Goal: Contribute content: Add original content to the website for others to see

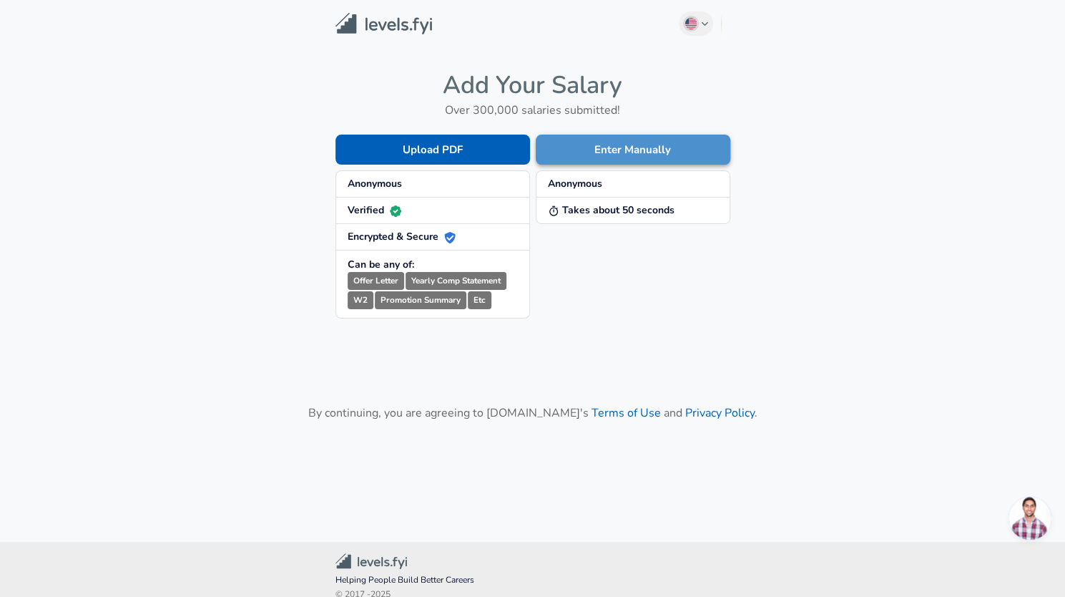
click at [614, 138] on button "Enter Manually" at bounding box center [633, 150] width 195 height 30
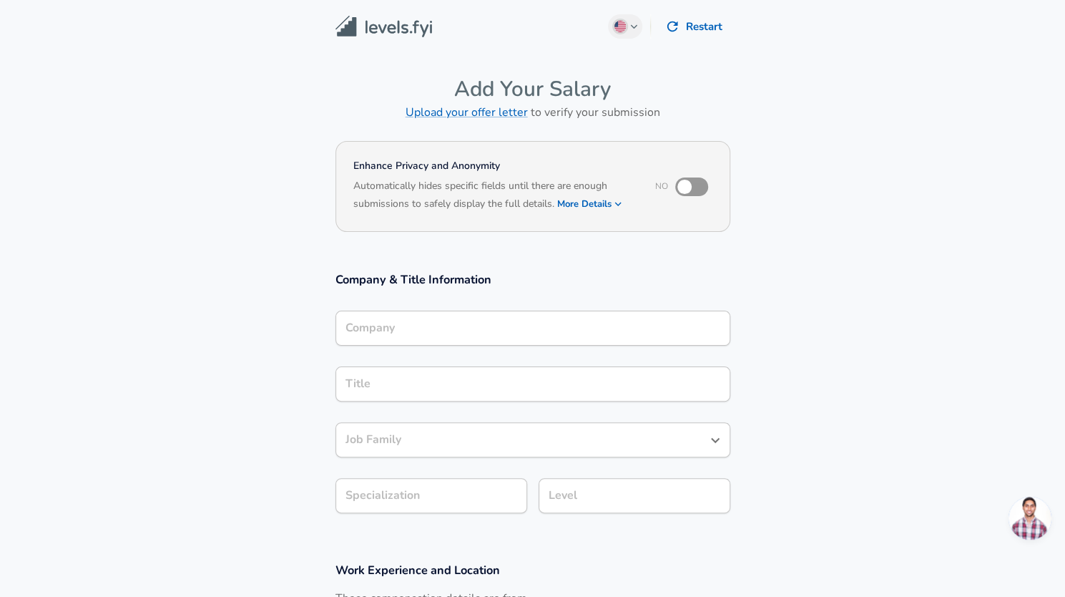
scroll to position [14, 0]
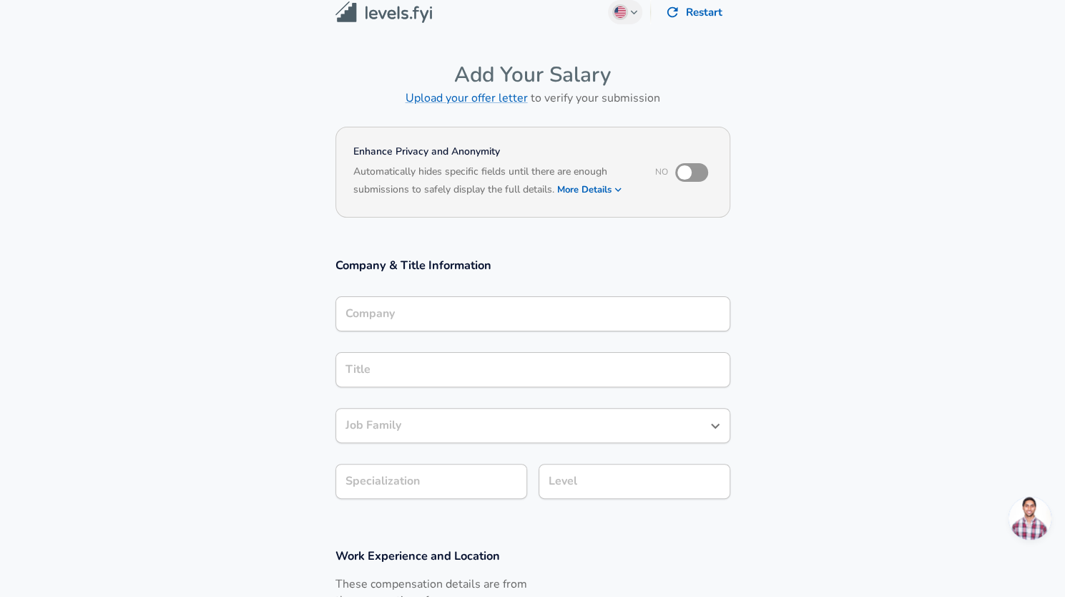
click at [425, 335] on div "Company Company" at bounding box center [533, 315] width 395 height 39
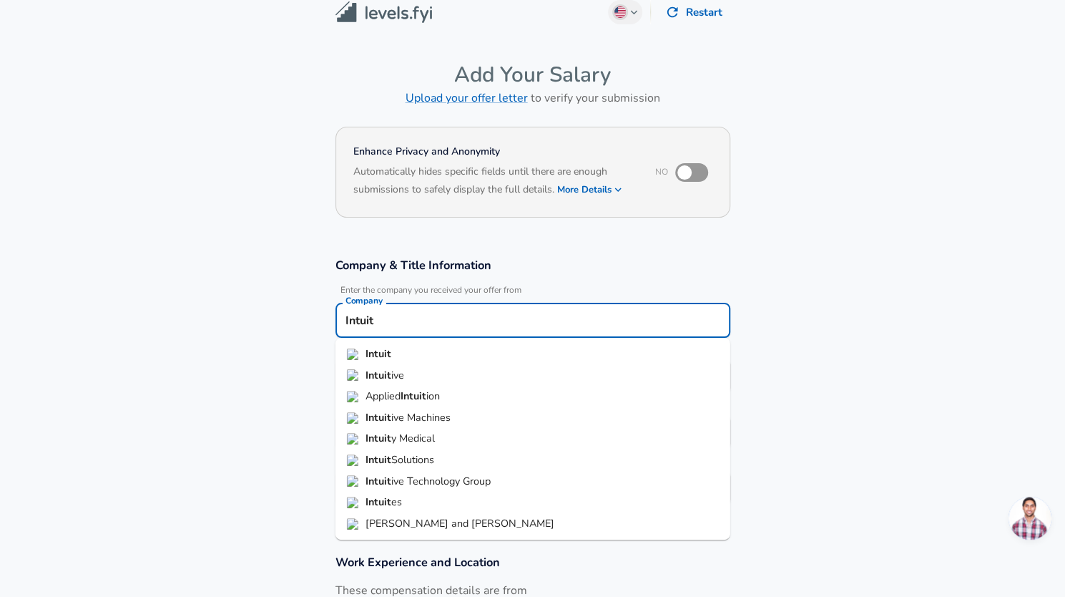
click at [434, 356] on li "Intuit" at bounding box center [533, 353] width 395 height 21
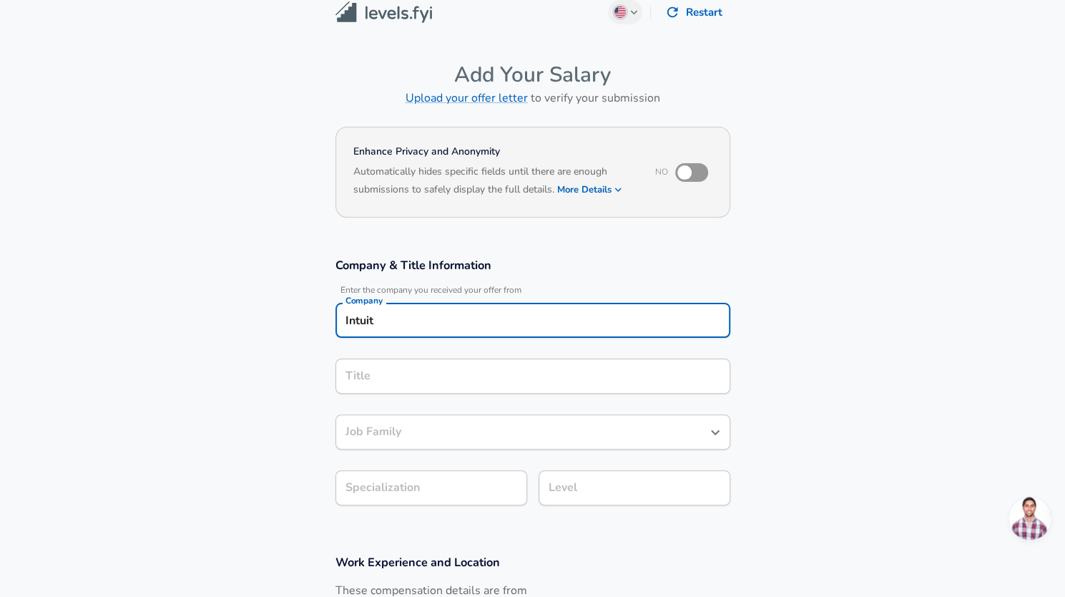
type input "Intuit"
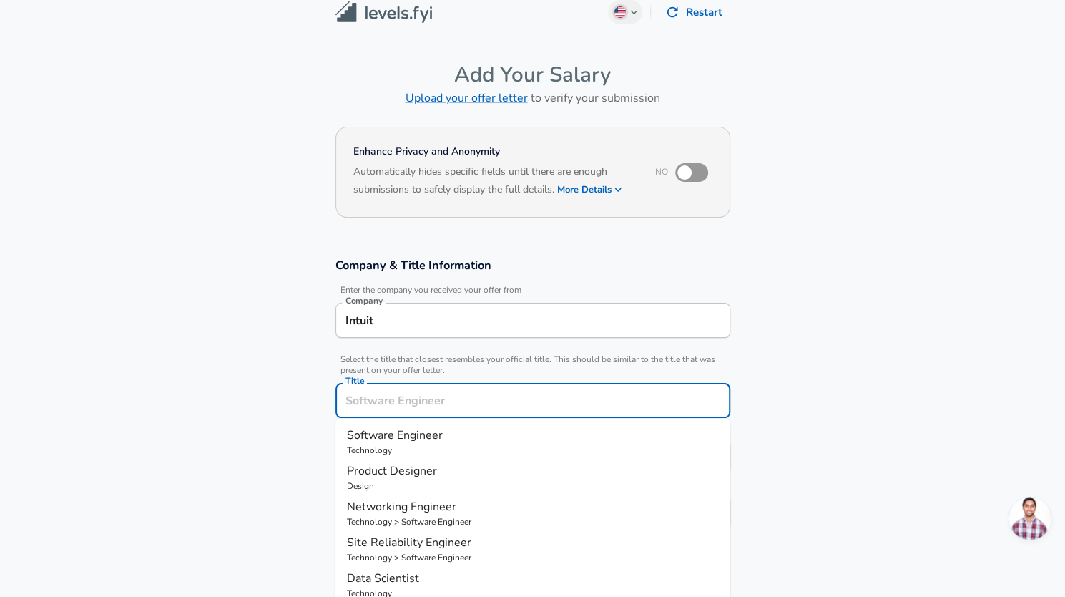
scroll to position [43, 0]
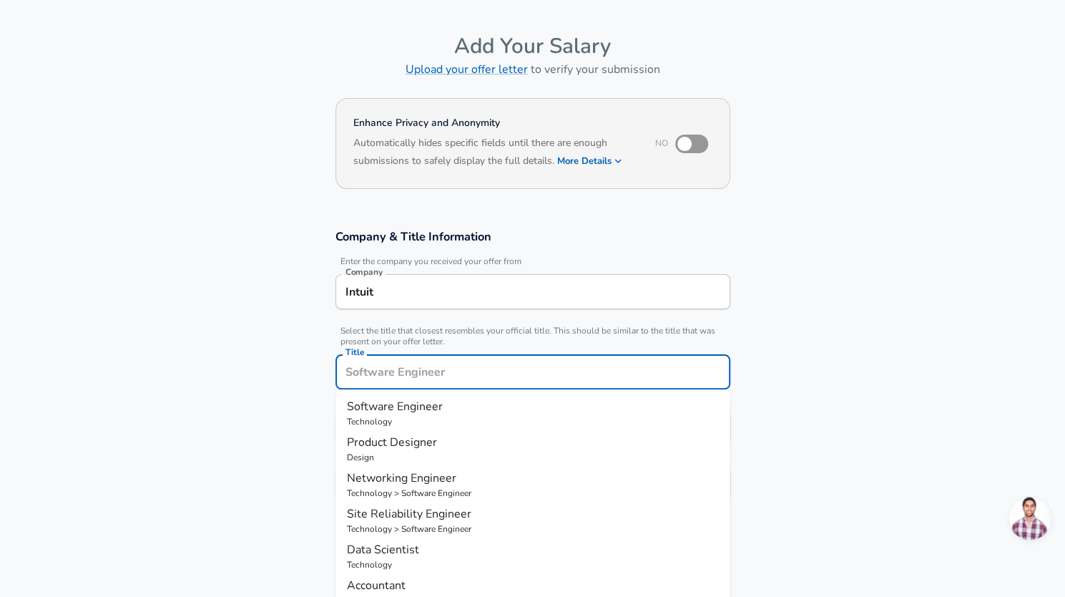
click at [376, 384] on div "Title" at bounding box center [533, 371] width 395 height 35
click at [388, 376] on input "Title" at bounding box center [533, 372] width 382 height 22
click at [377, 409] on span "Software Engineer" at bounding box center [395, 407] width 96 height 16
type input "Software Engineer"
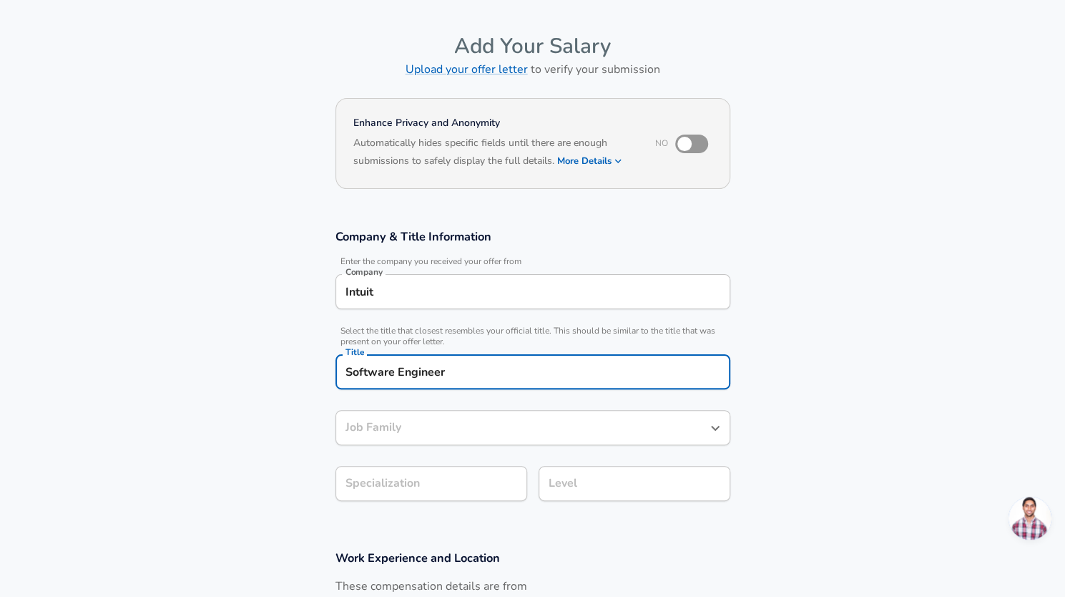
type input "Software Engineer"
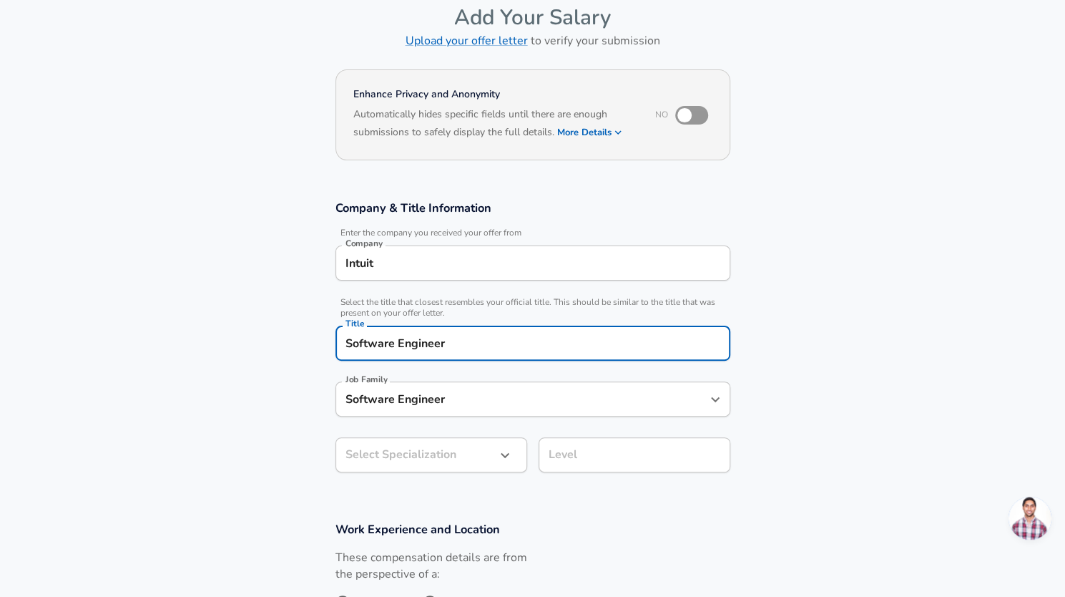
click at [426, 416] on div "Software Engineer Job Family" at bounding box center [533, 398] width 395 height 35
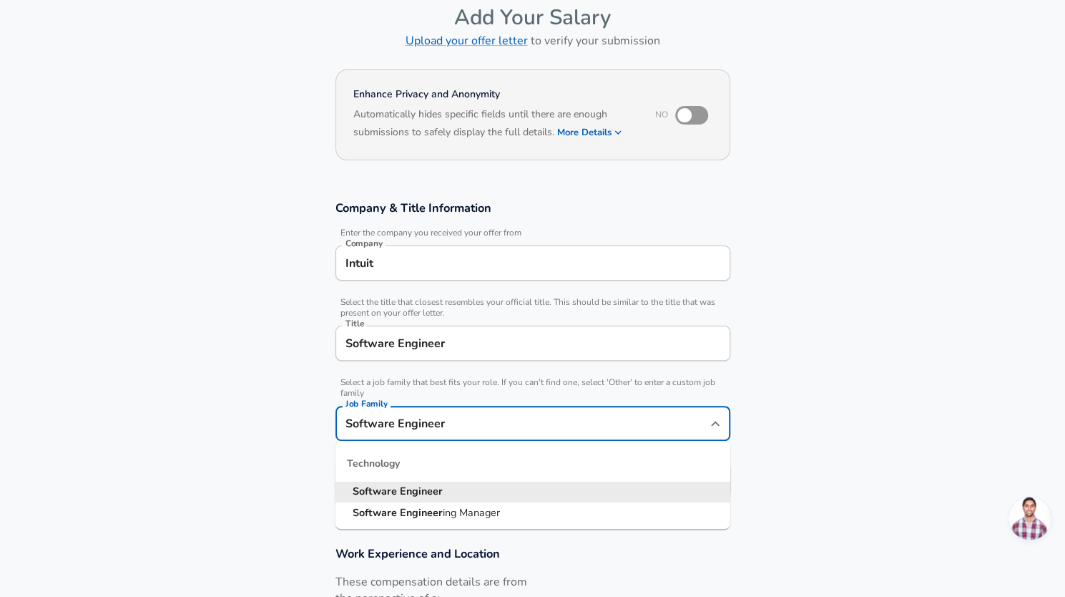
click at [419, 487] on strong "Engineer" at bounding box center [421, 491] width 43 height 14
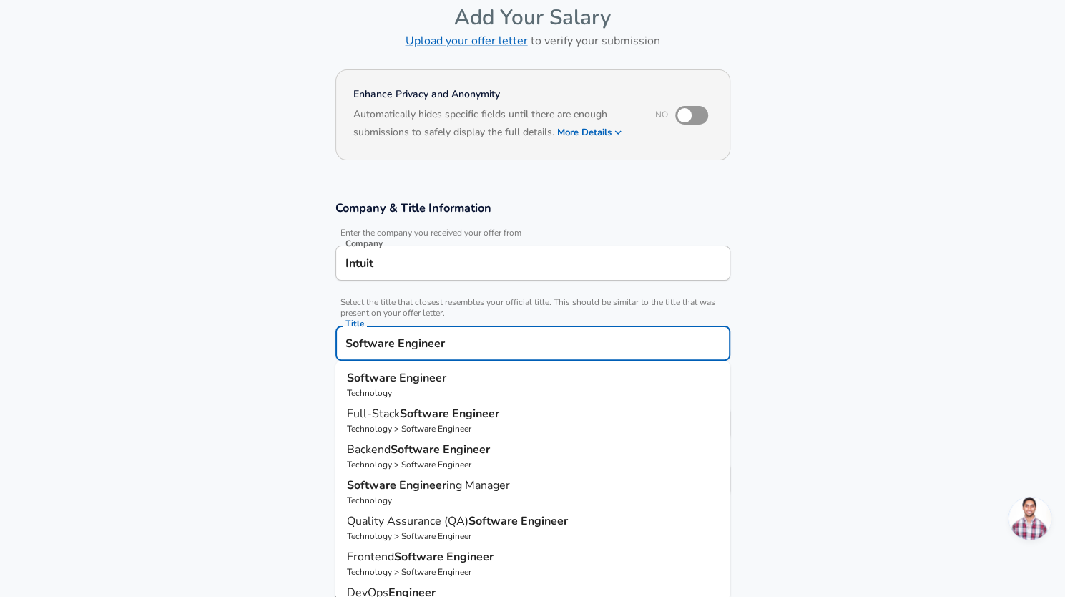
click at [481, 334] on input "Software Engineer" at bounding box center [533, 343] width 382 height 22
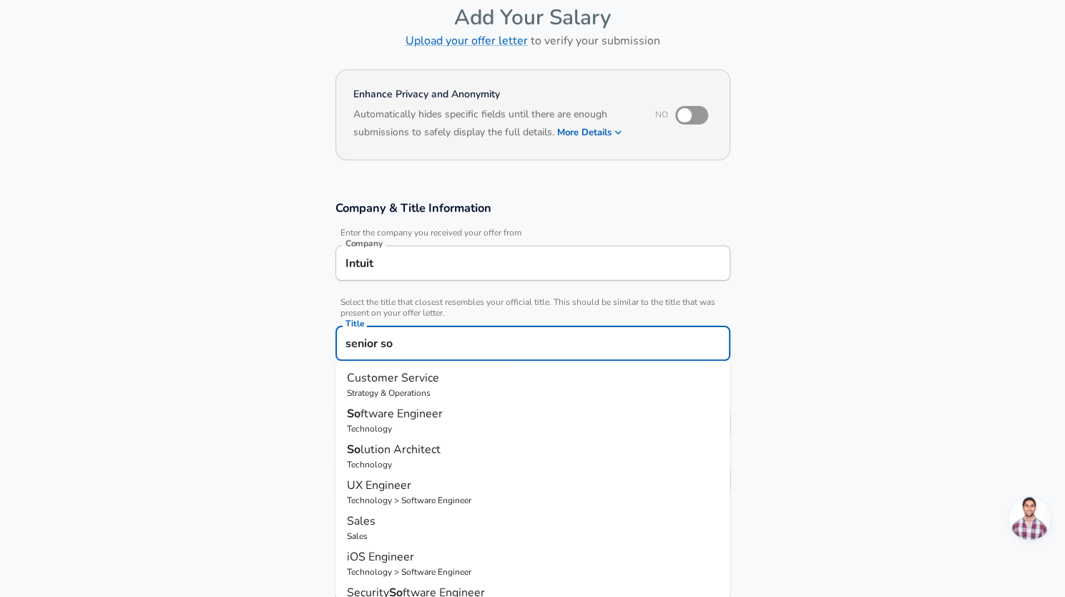
click at [421, 415] on span "ftware Engineer" at bounding box center [402, 414] width 82 height 16
type input "Software Engineer"
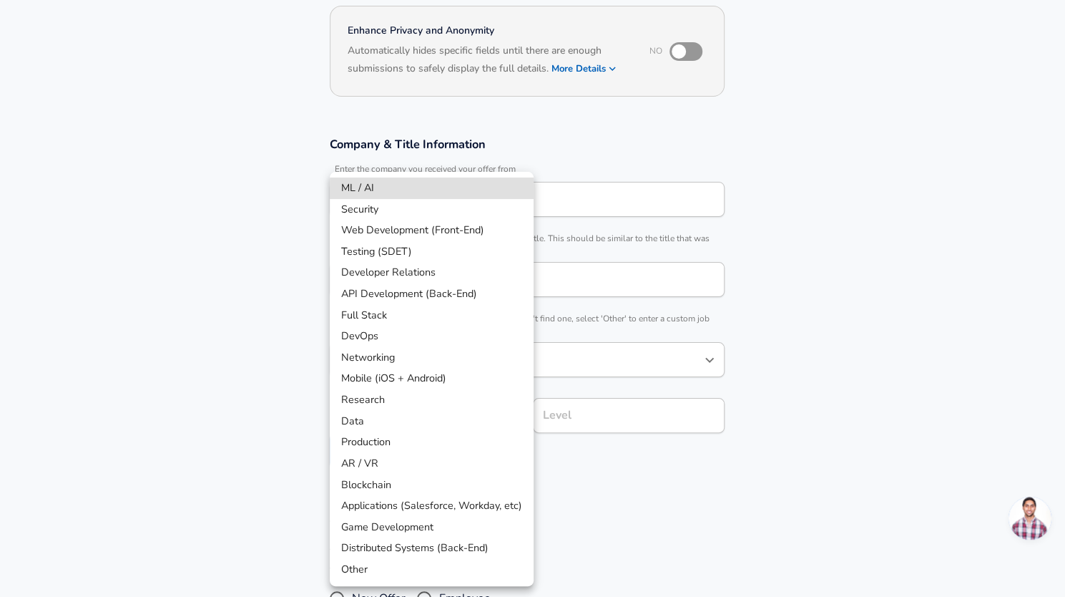
scroll to position [178, 0]
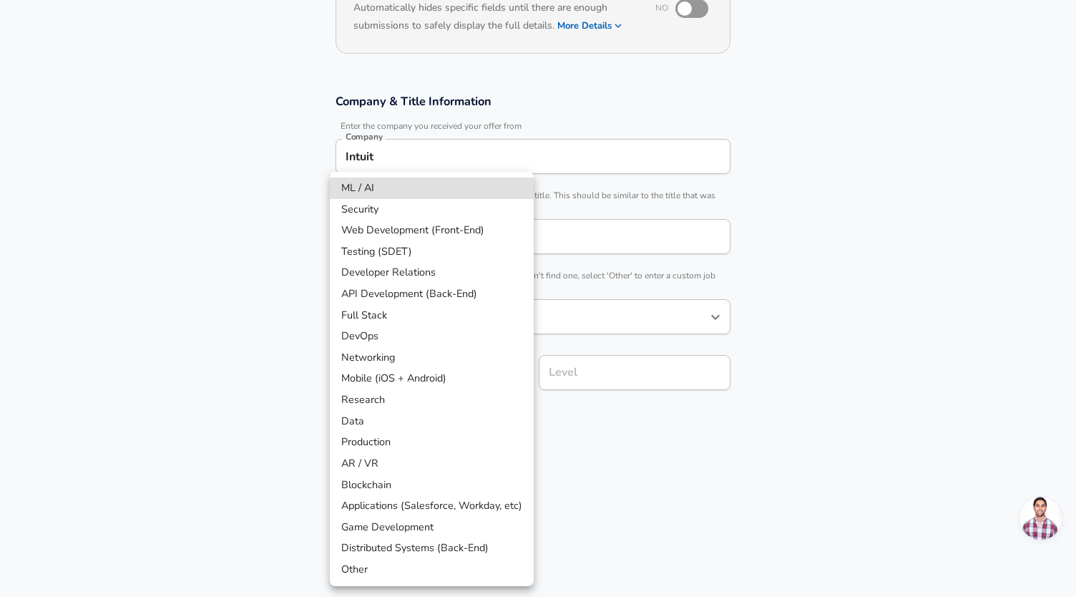
click at [452, 404] on body "English ([GEOGRAPHIC_DATA]) Change Restart Add Your Salary Upload your offer le…" at bounding box center [538, 120] width 1076 height 597
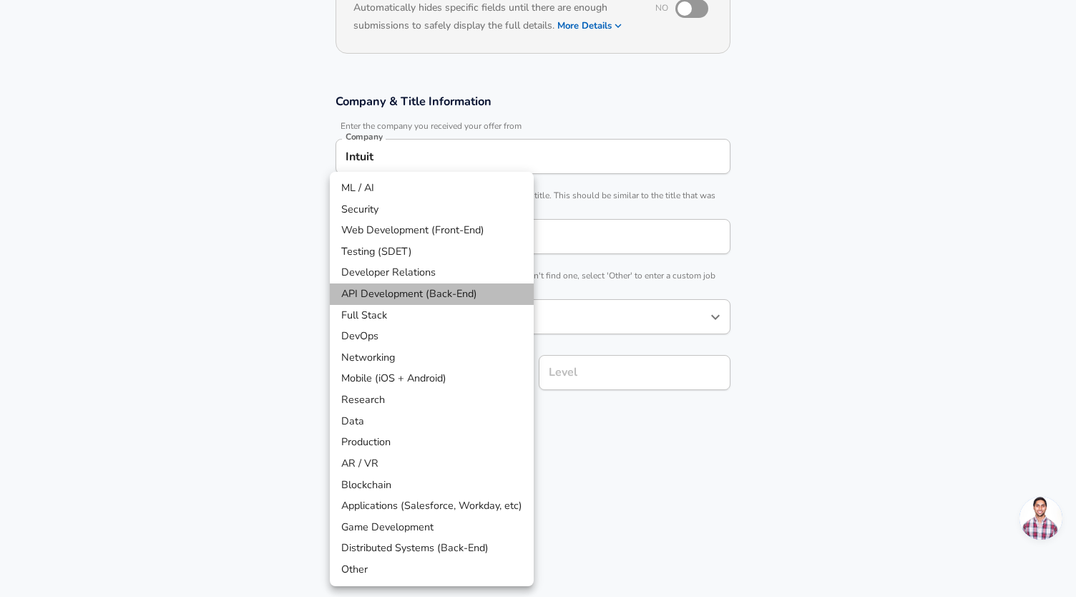
click at [446, 297] on li "API Development (Back-End)" at bounding box center [432, 293] width 204 height 21
type input "API Development (Back-End)"
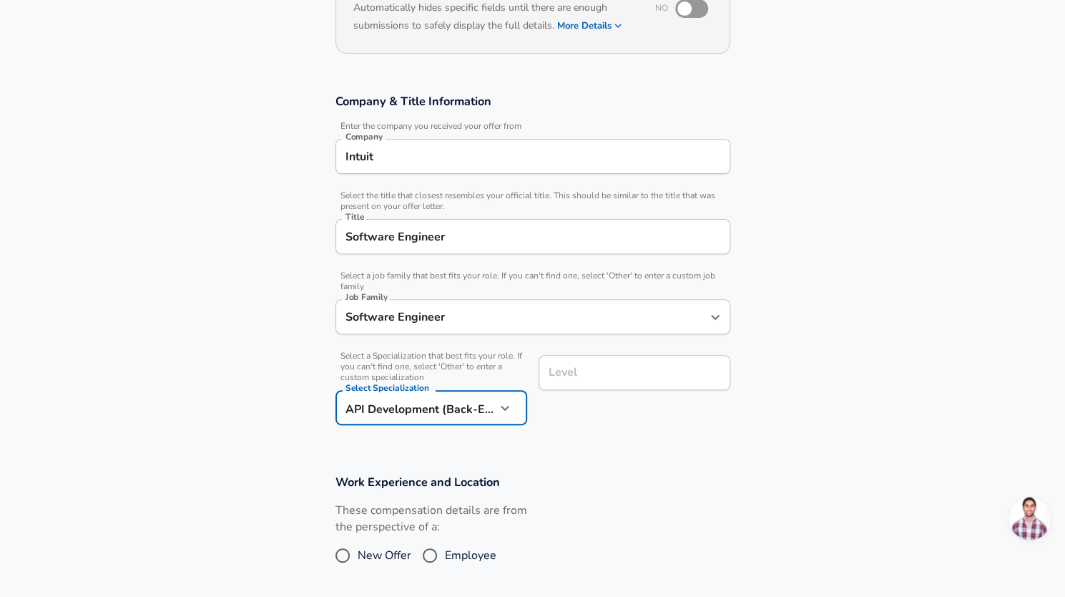
click at [612, 356] on div "Level" at bounding box center [635, 372] width 192 height 35
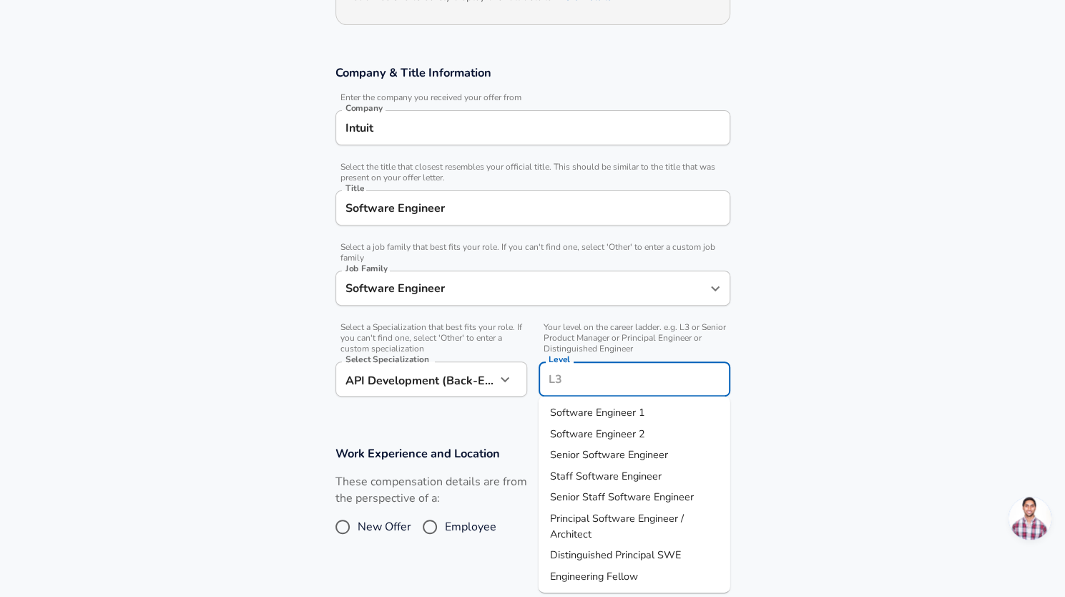
click at [604, 460] on span "Senior Software Engineer" at bounding box center [609, 454] width 118 height 14
type input "Senior Software Engineer"
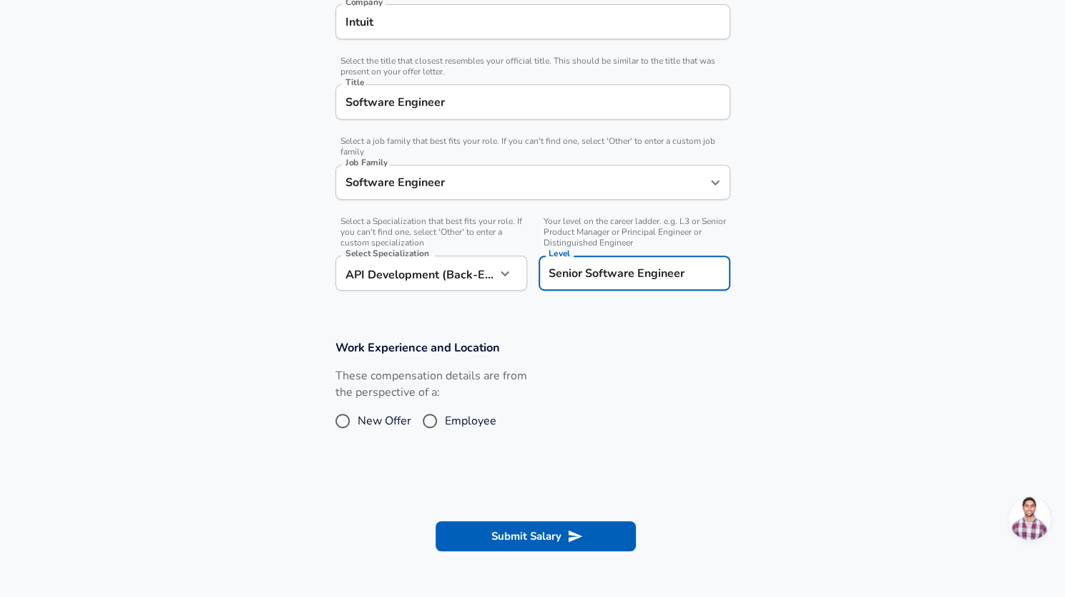
scroll to position [415, 0]
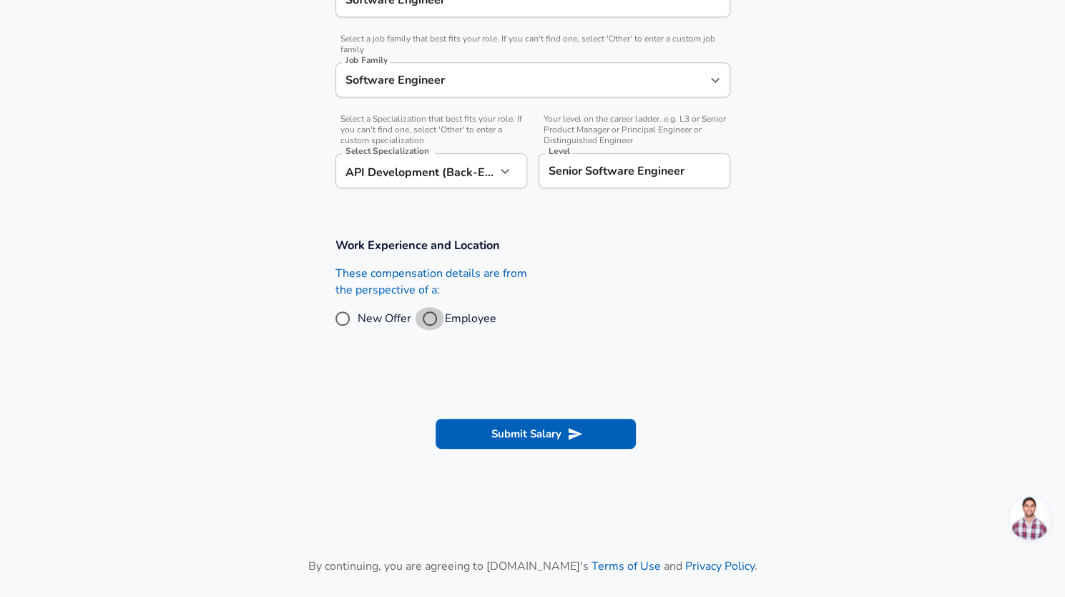
click at [429, 310] on input "Employee" at bounding box center [430, 318] width 30 height 23
radio input "true"
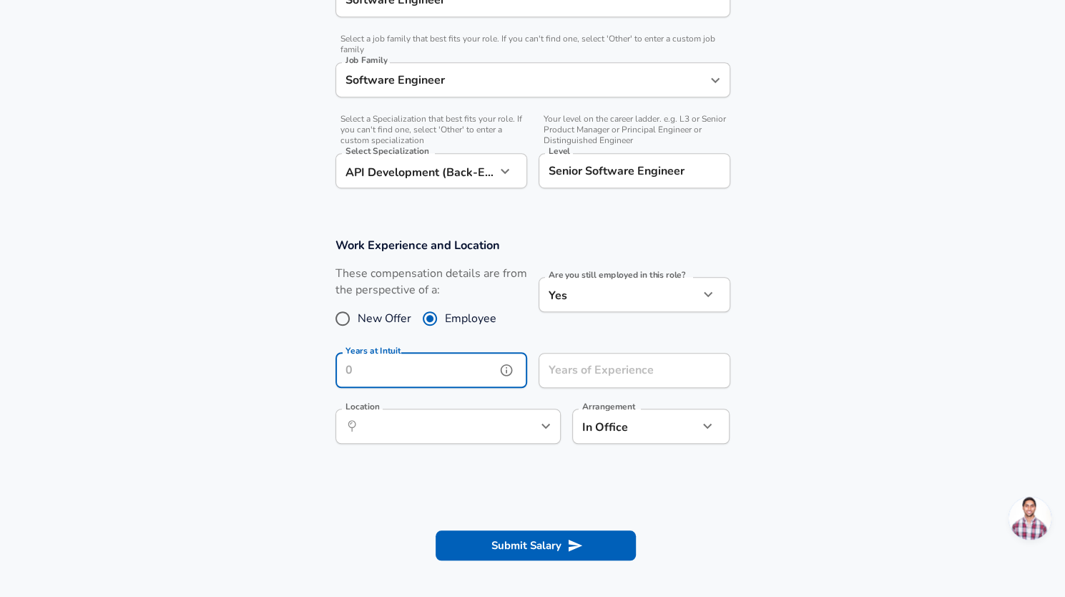
click at [475, 367] on input "Years at Intuit" at bounding box center [416, 370] width 160 height 35
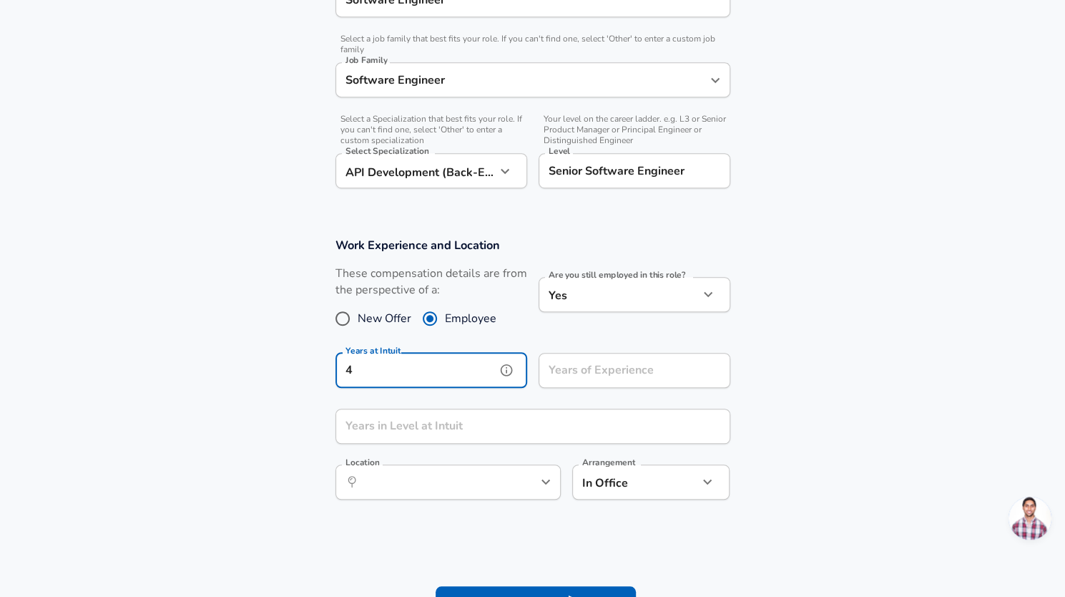
type input "4"
click at [585, 362] on input "Years of Experience" at bounding box center [619, 370] width 160 height 35
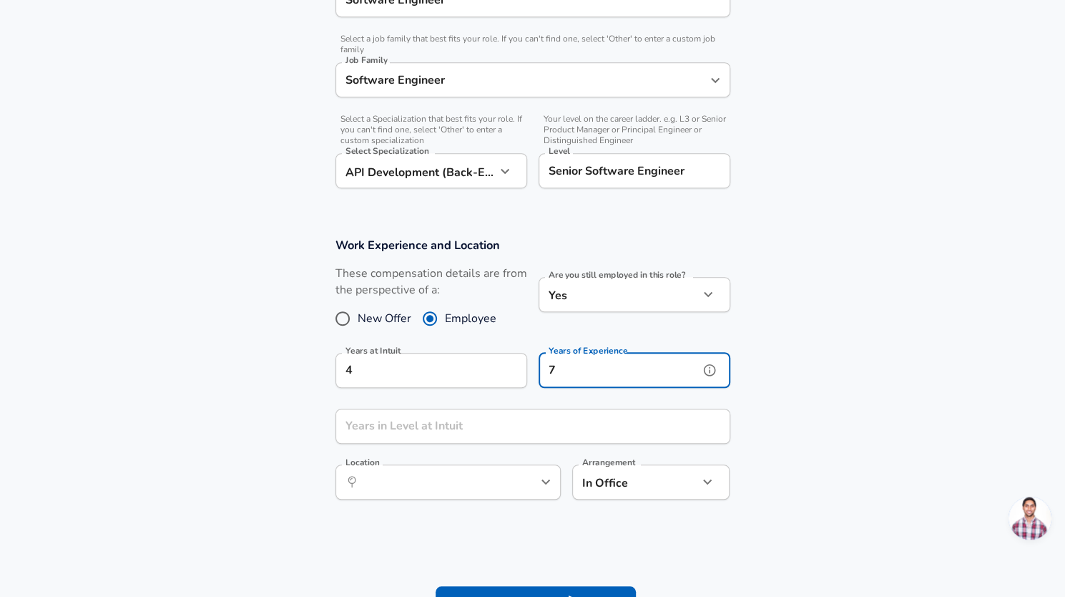
type input "7"
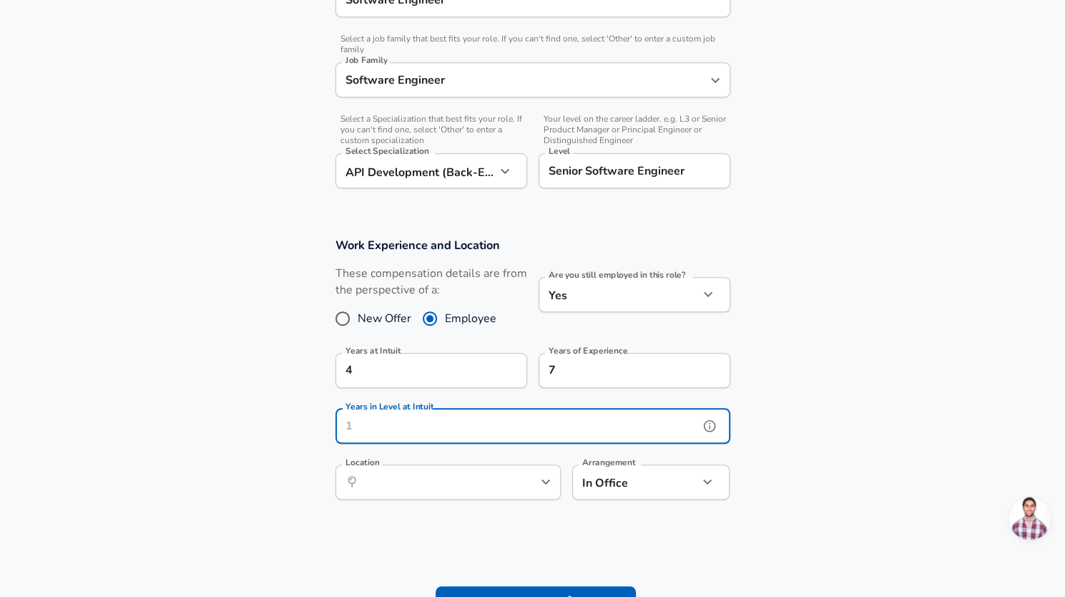
click at [471, 433] on input "Years in Level at Intuit" at bounding box center [517, 426] width 363 height 35
click at [476, 493] on div "​ Location" at bounding box center [448, 481] width 225 height 35
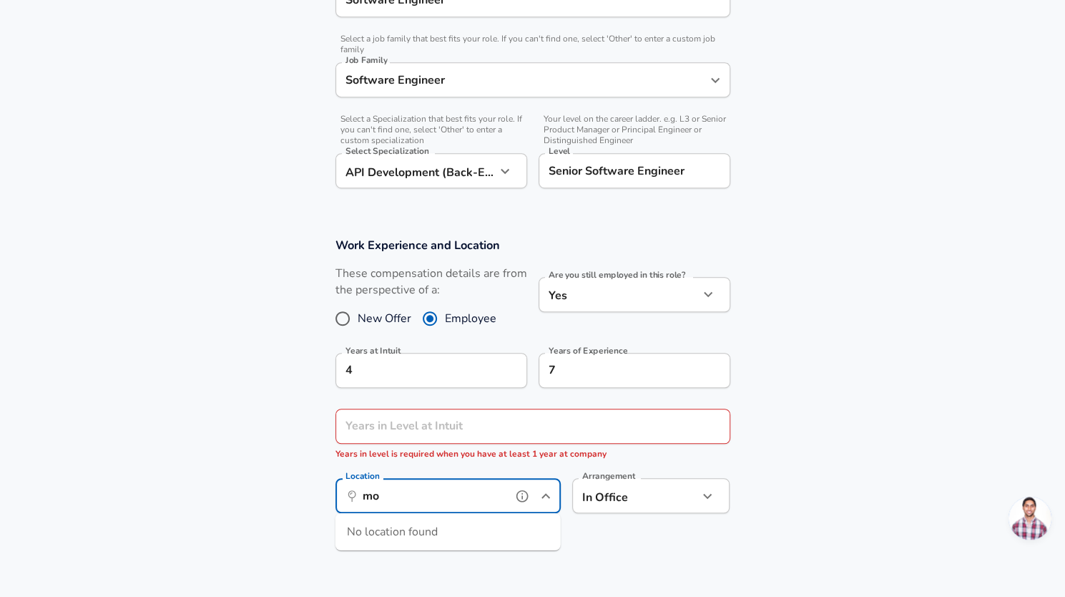
type input "m"
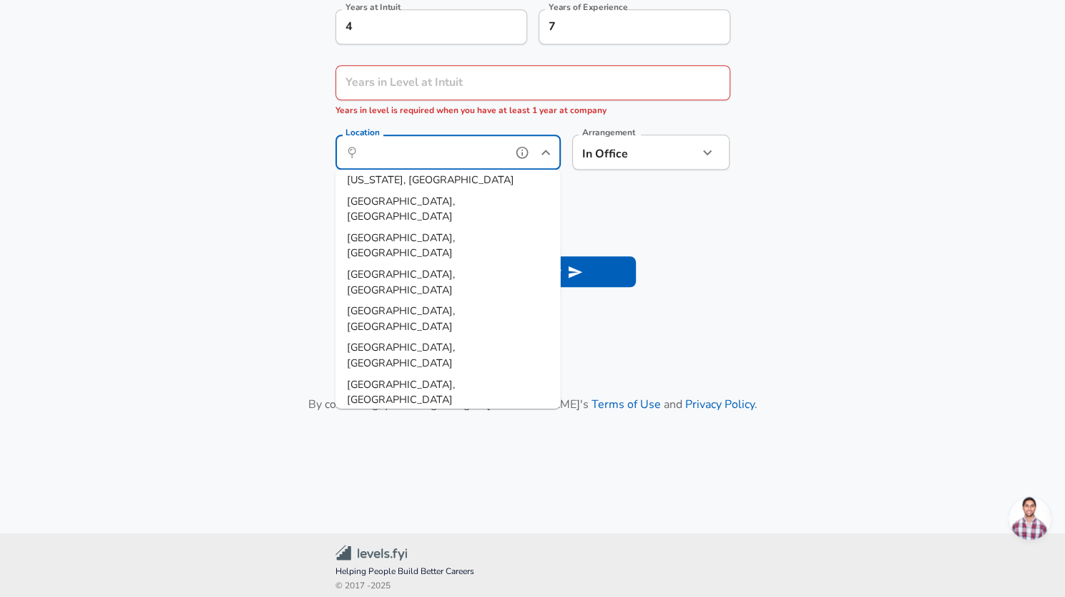
scroll to position [759, 0]
drag, startPoint x: 431, startPoint y: 353, endPoint x: 401, endPoint y: 388, distance: 46.7
click at [401, 388] on ul "[US_STATE], [GEOGRAPHIC_DATA] [GEOGRAPHIC_DATA], [GEOGRAPHIC_DATA] [GEOGRAPHIC_…" at bounding box center [448, 288] width 225 height 239
click at [401, 522] on span "[GEOGRAPHIC_DATA], [GEOGRAPHIC_DATA]" at bounding box center [401, 537] width 108 height 30
type input "[GEOGRAPHIC_DATA], [GEOGRAPHIC_DATA]"
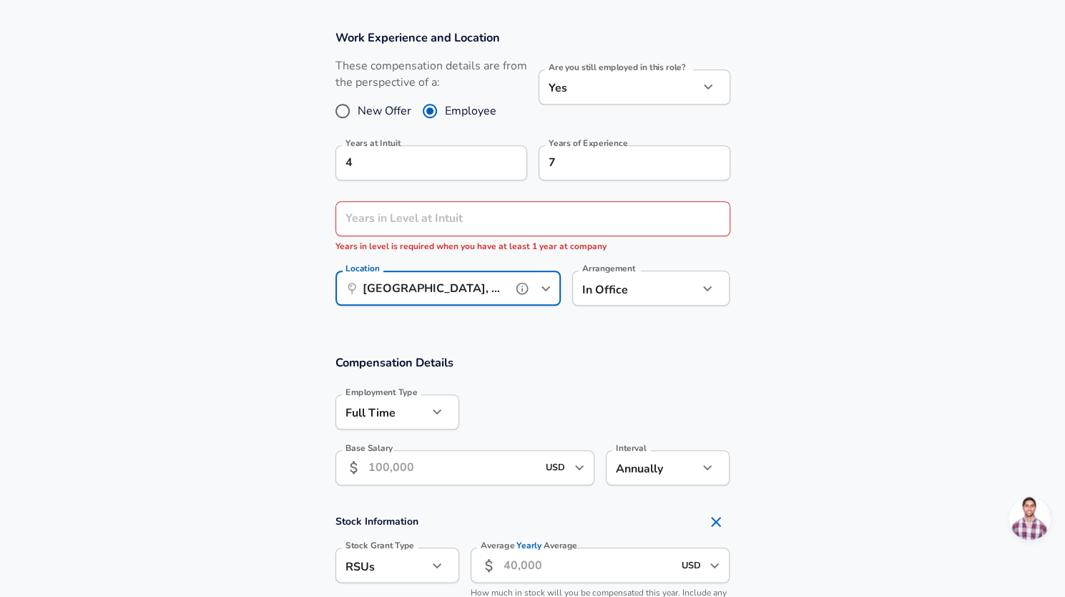
scroll to position [622, 0]
click at [494, 225] on input "Years in Level at Intuit" at bounding box center [517, 219] width 363 height 35
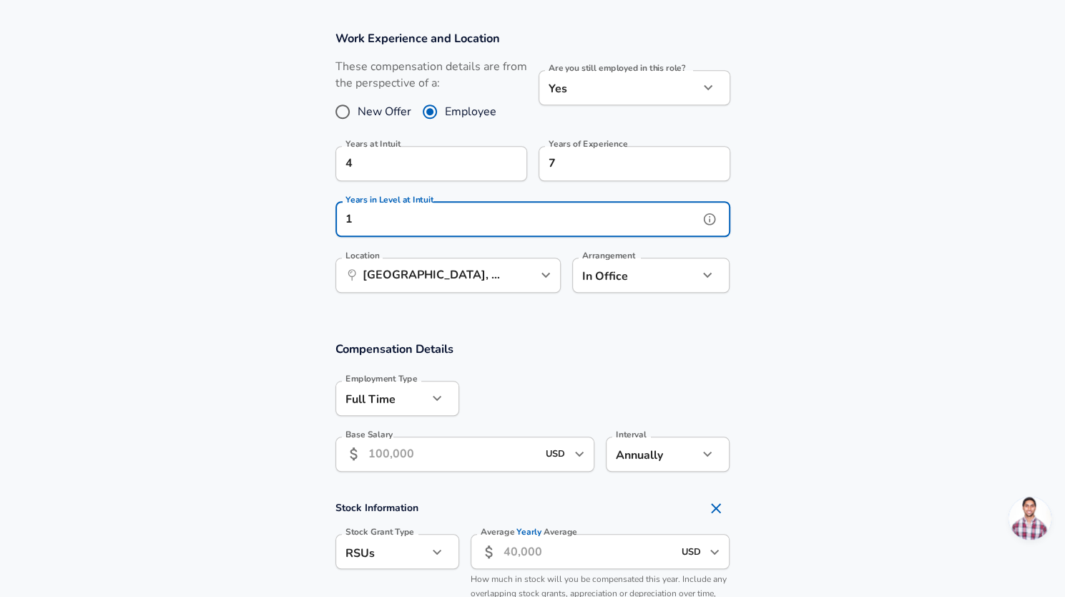
type input "1"
click at [894, 217] on section "Work Experience and Location These compensation details are from the perspectiv…" at bounding box center [532, 169] width 1065 height 311
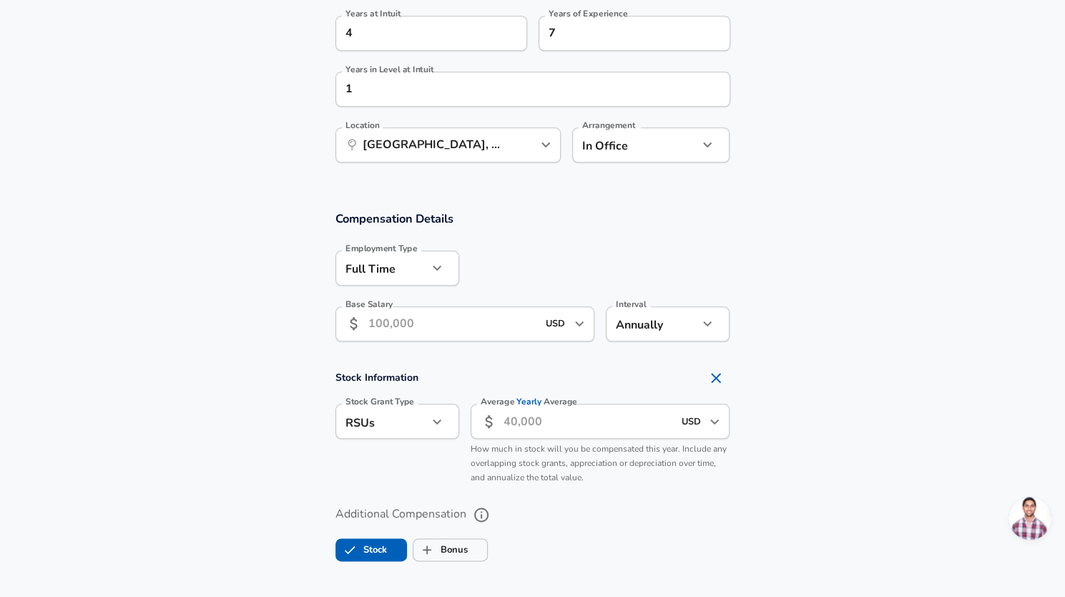
scroll to position [838, 0]
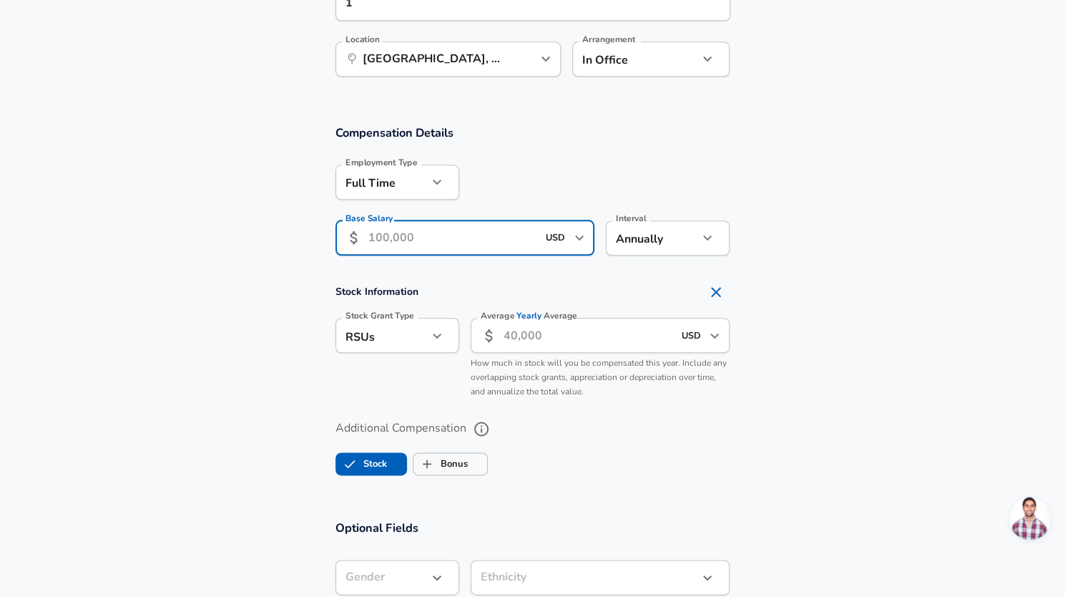
click at [429, 253] on input "Base Salary" at bounding box center [453, 237] width 170 height 35
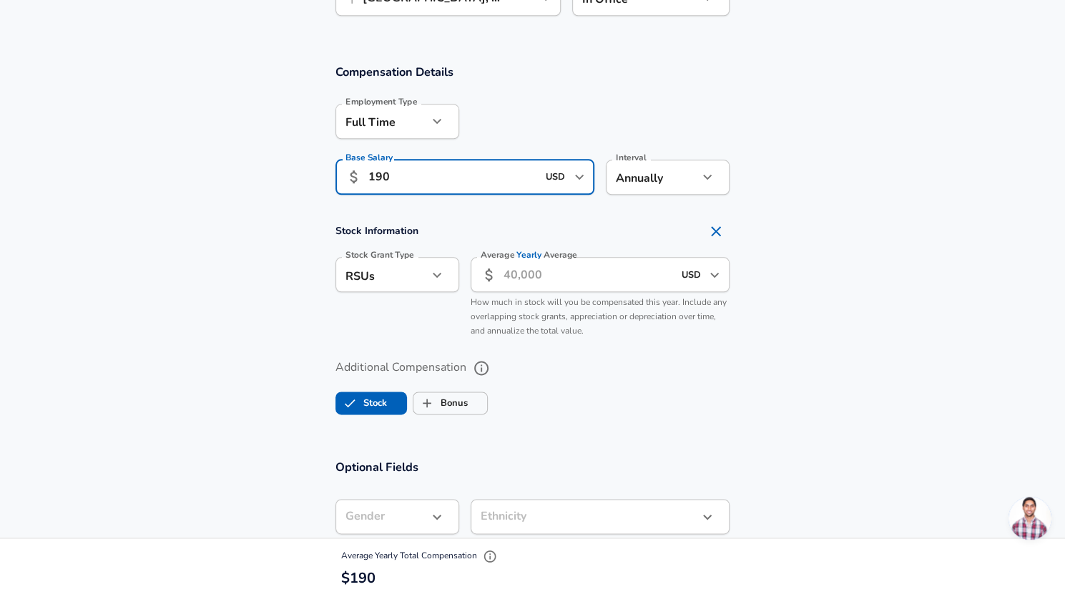
scroll to position [899, 0]
type input "190"
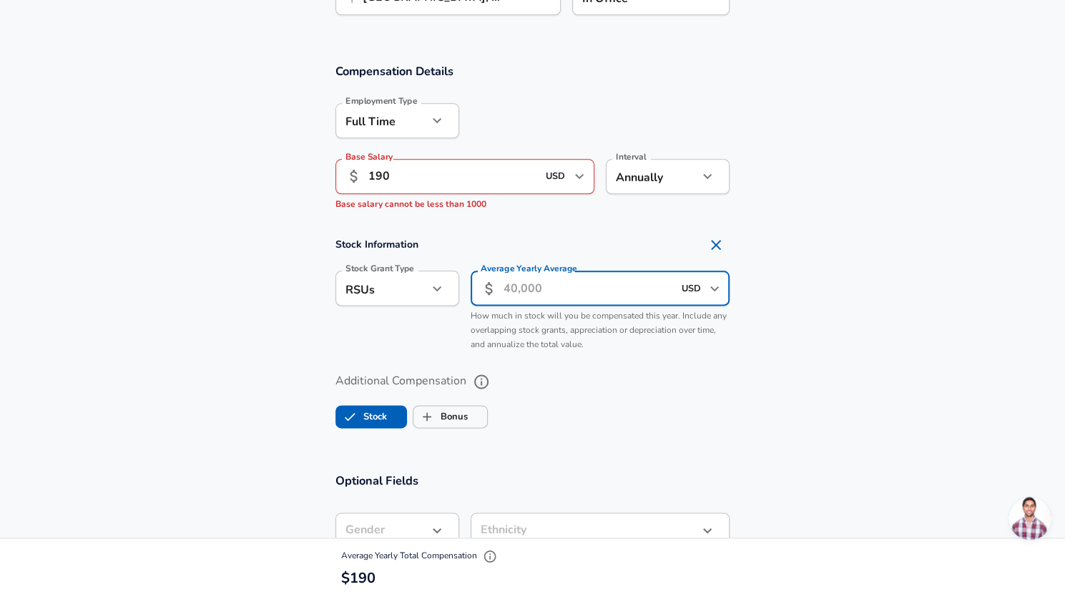
click at [548, 285] on input "Average Yearly Average" at bounding box center [589, 287] width 170 height 35
type input "45,000"
click at [879, 297] on section "Stock Information Stock Grant Type RSUs stock Stock Grant Type Average Yearly A…" at bounding box center [532, 293] width 1065 height 127
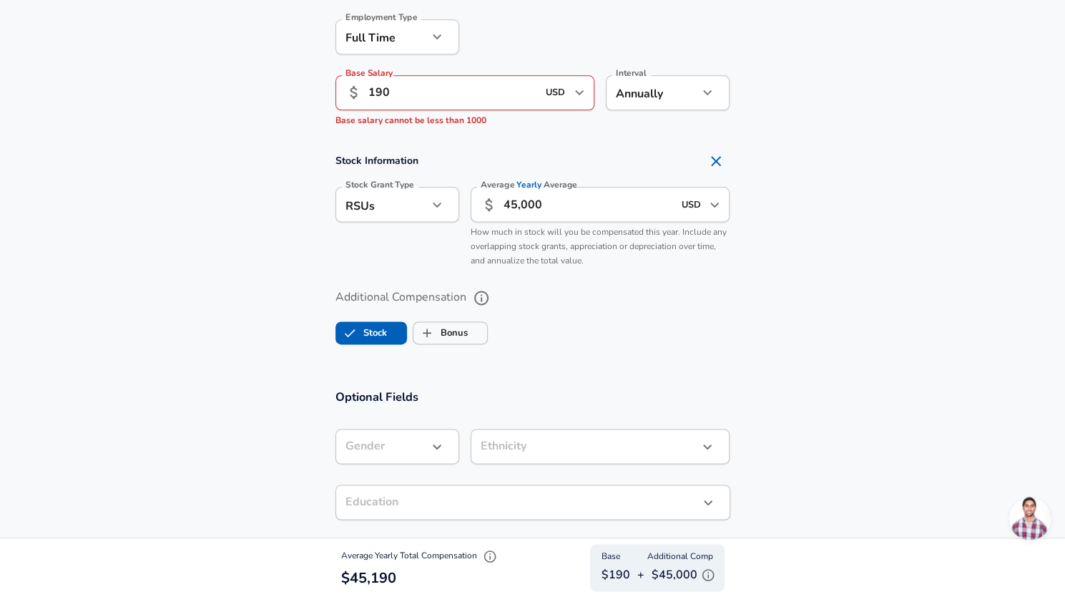
scroll to position [989, 0]
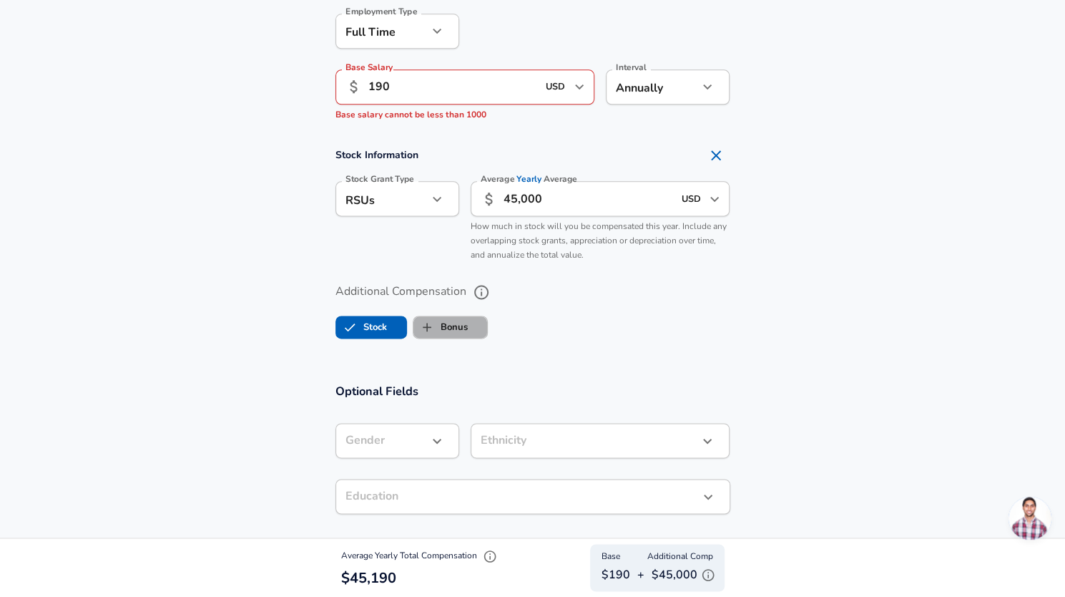
click at [445, 328] on label "Bonus" at bounding box center [441, 326] width 54 height 27
checkbox input "true"
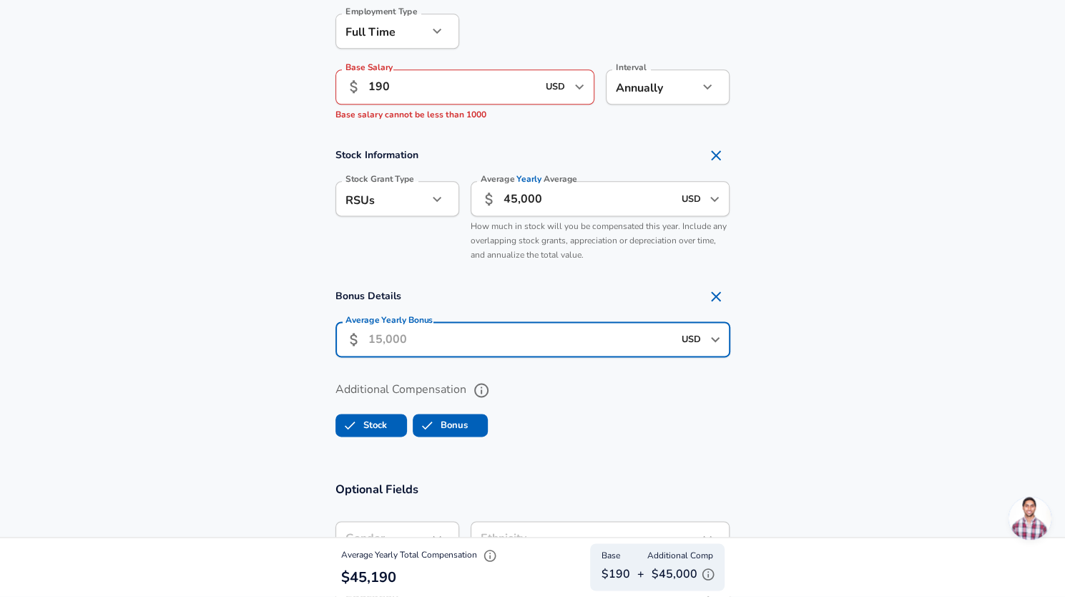
click at [481, 337] on input "Average Yearly Bonus" at bounding box center [520, 339] width 305 height 35
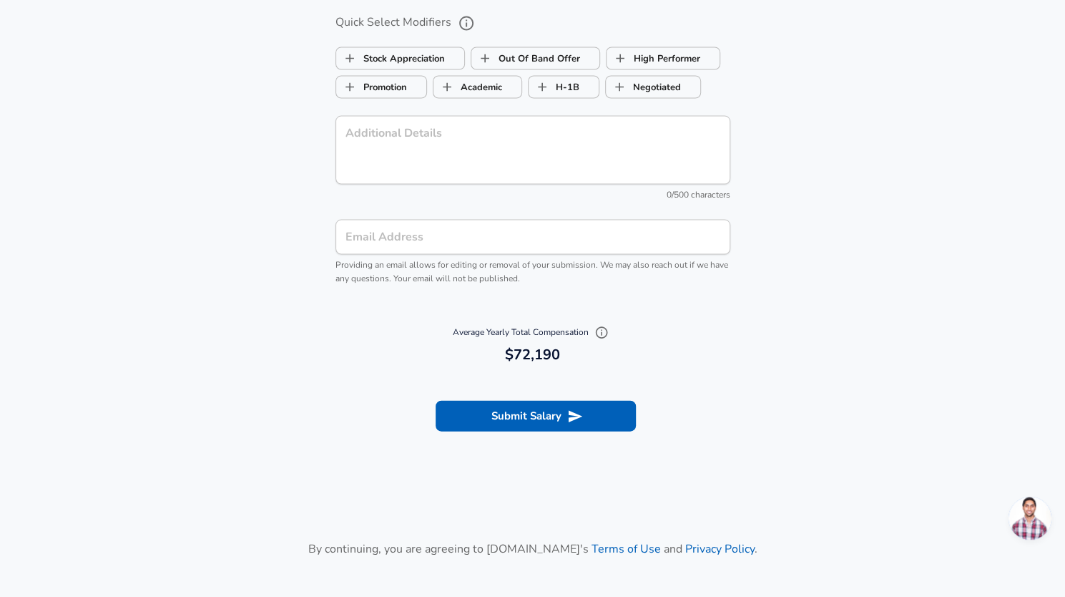
scroll to position [1645, 0]
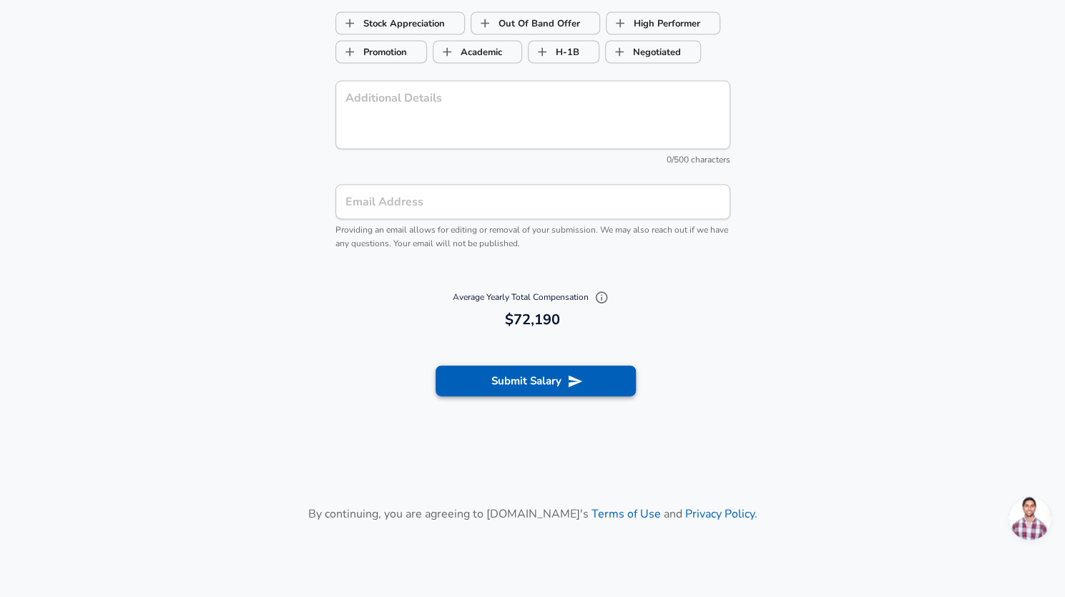
type input "27,000"
click at [501, 392] on button "Submit Salary" at bounding box center [536, 381] width 200 height 30
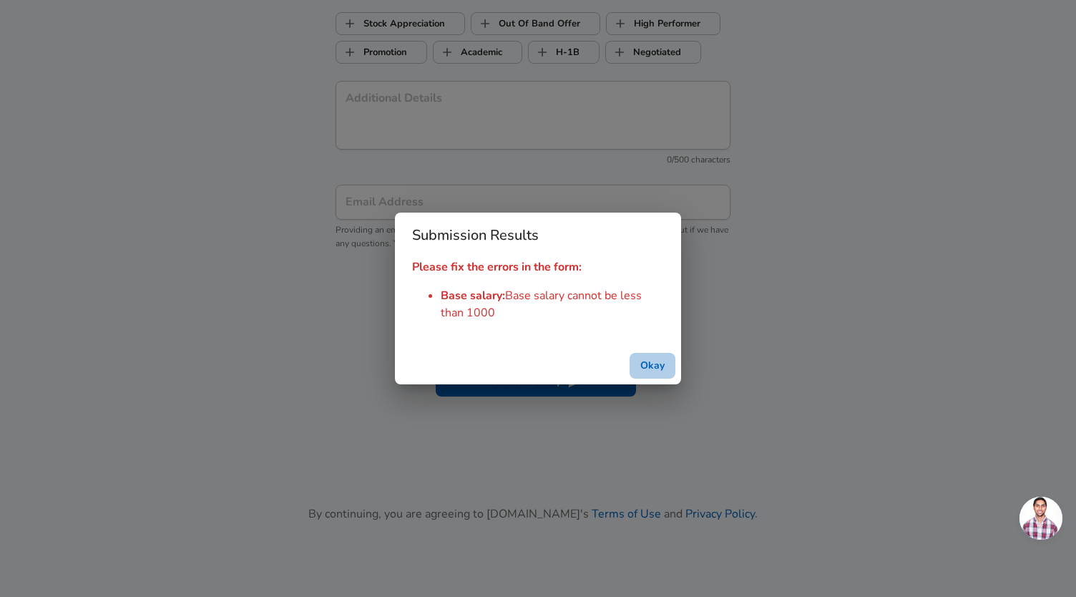
click at [653, 360] on button "Okay" at bounding box center [653, 366] width 46 height 26
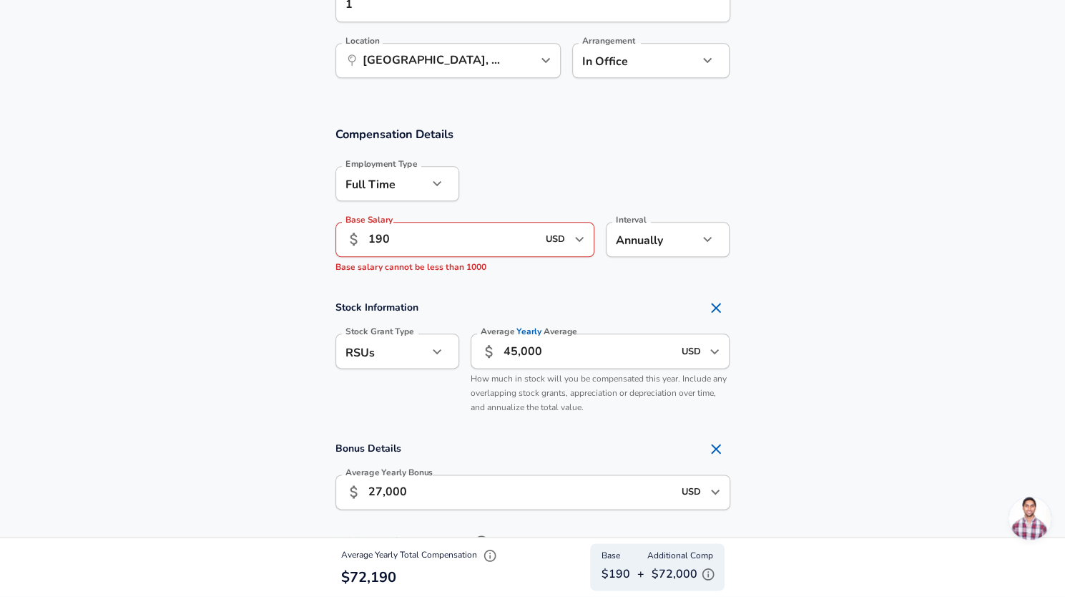
scroll to position [831, 0]
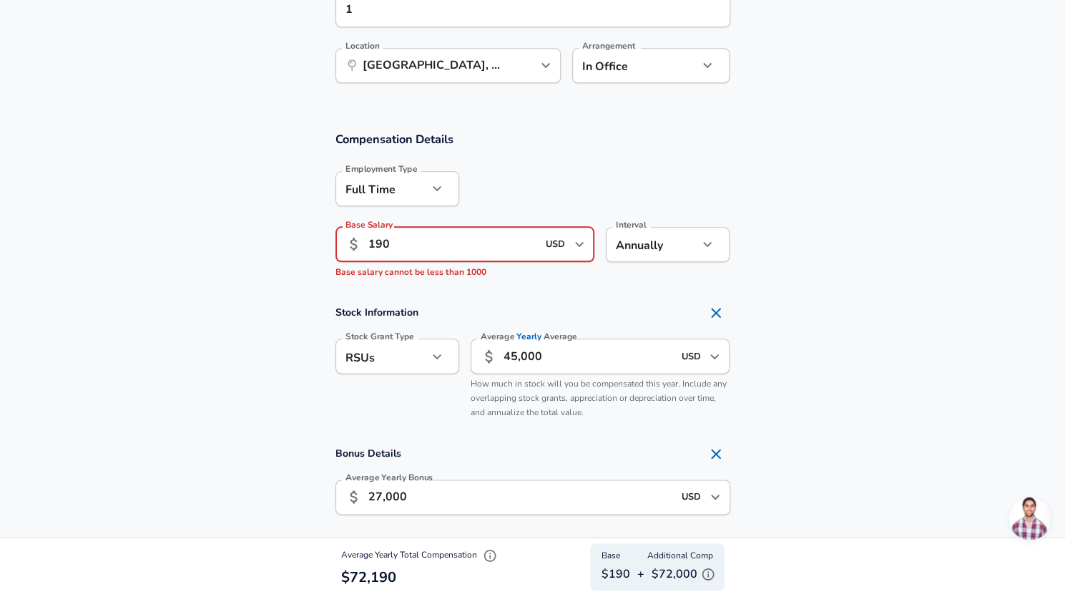
click at [439, 233] on input "190" at bounding box center [453, 244] width 170 height 35
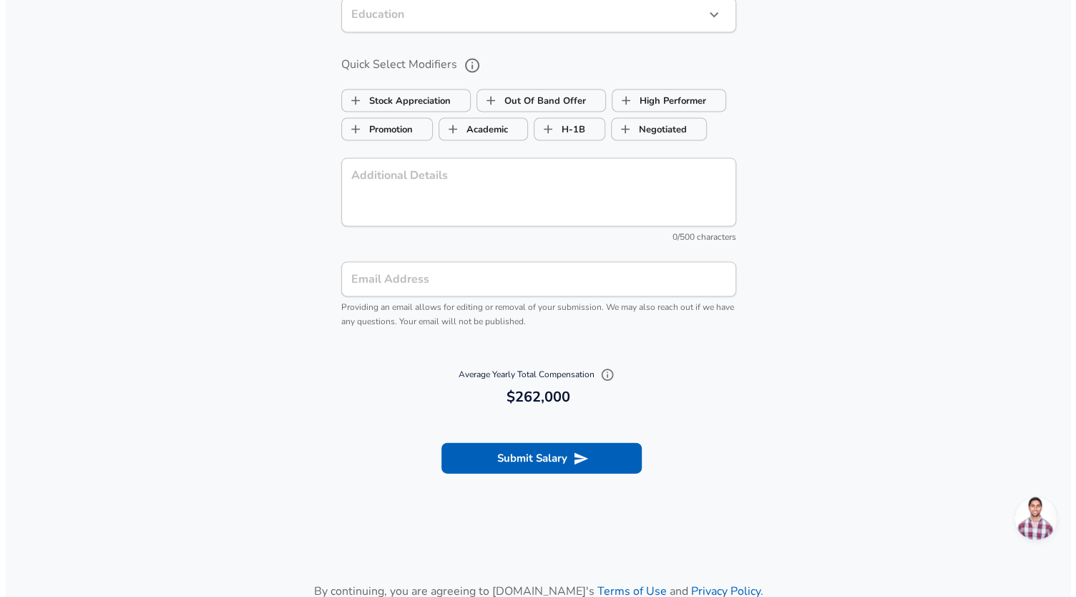
scroll to position [1555, 0]
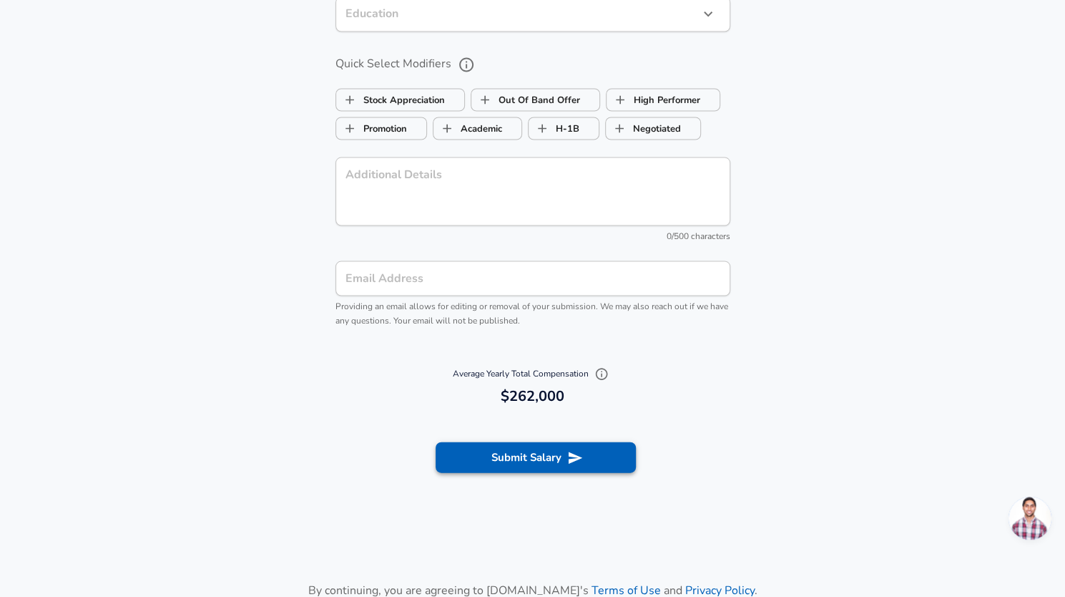
type input "190,000"
click at [549, 459] on button "Submit Salary" at bounding box center [536, 456] width 200 height 30
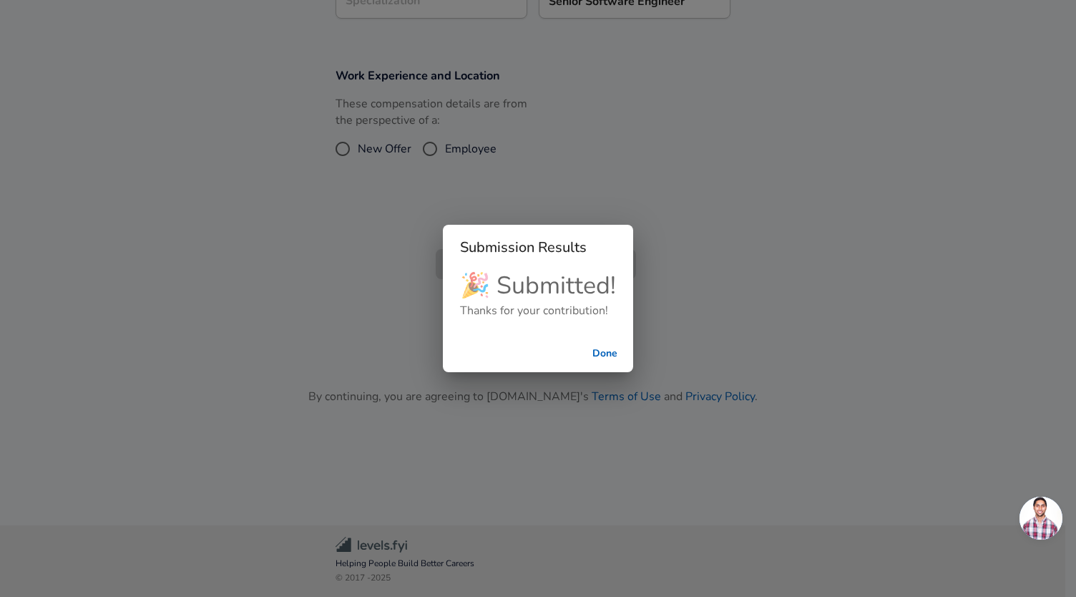
scroll to position [301, 0]
